Goal: Find specific page/section: Find specific page/section

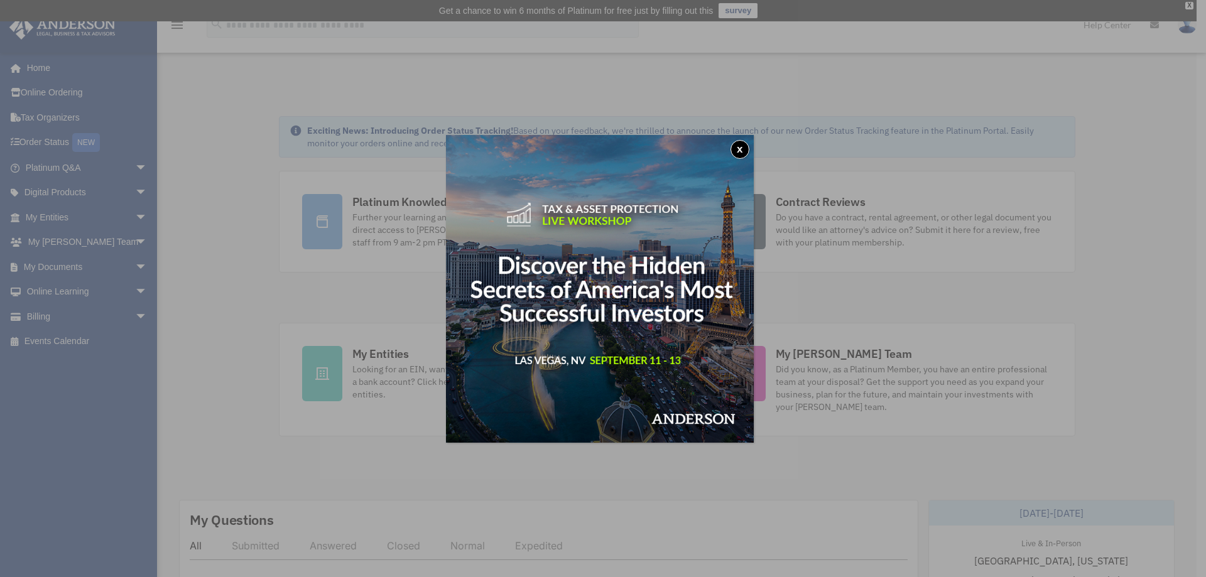
click at [747, 145] on button "x" at bounding box center [740, 149] width 19 height 19
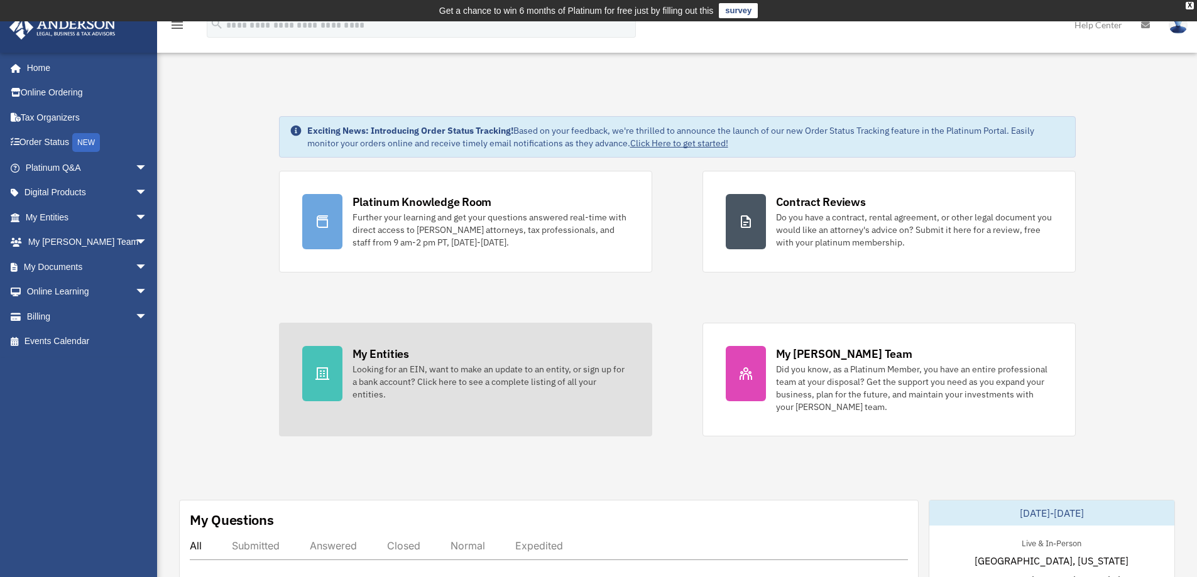
click at [479, 366] on div "Looking for an EIN, want to make an update to an entity, or sign up for a bank …" at bounding box center [490, 382] width 276 height 38
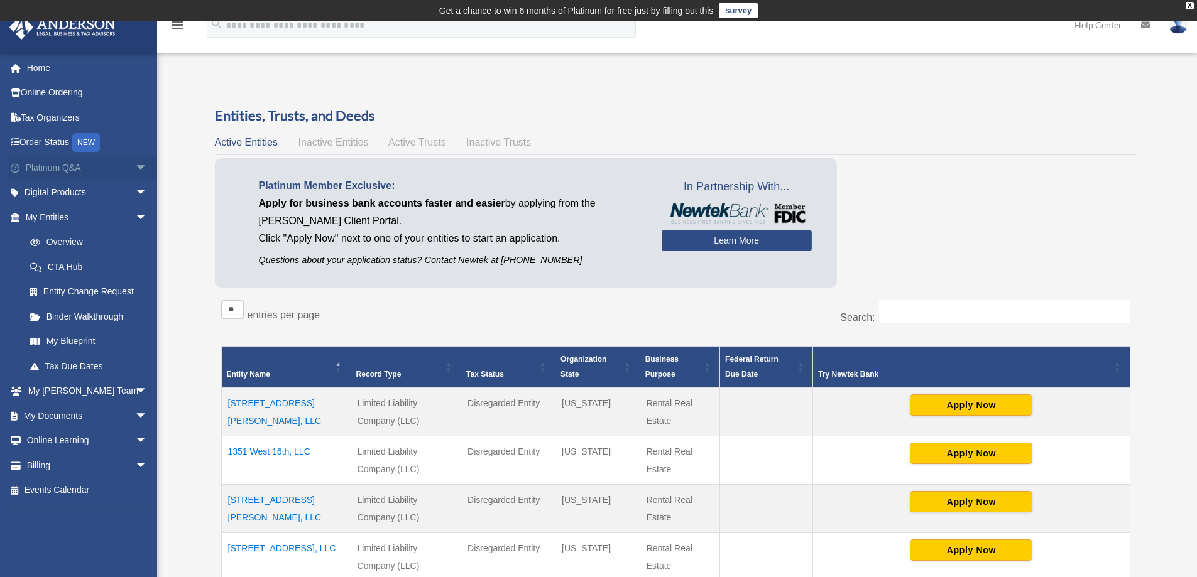
click at [140, 165] on span "arrow_drop_down" at bounding box center [147, 168] width 25 height 26
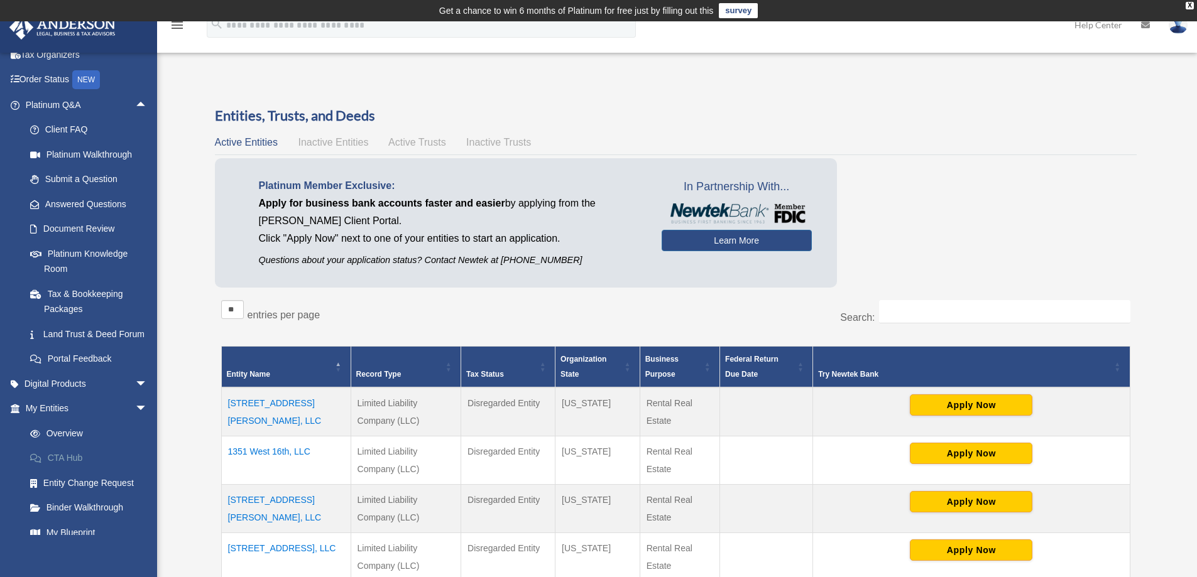
scroll to position [240, 0]
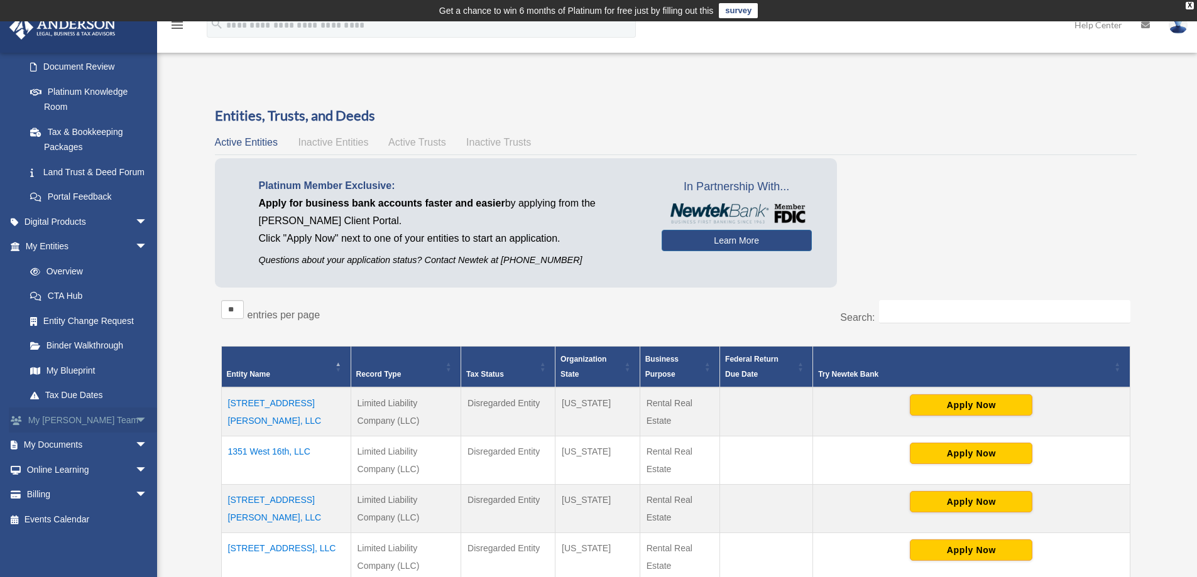
click at [135, 417] on span "arrow_drop_down" at bounding box center [147, 421] width 25 height 26
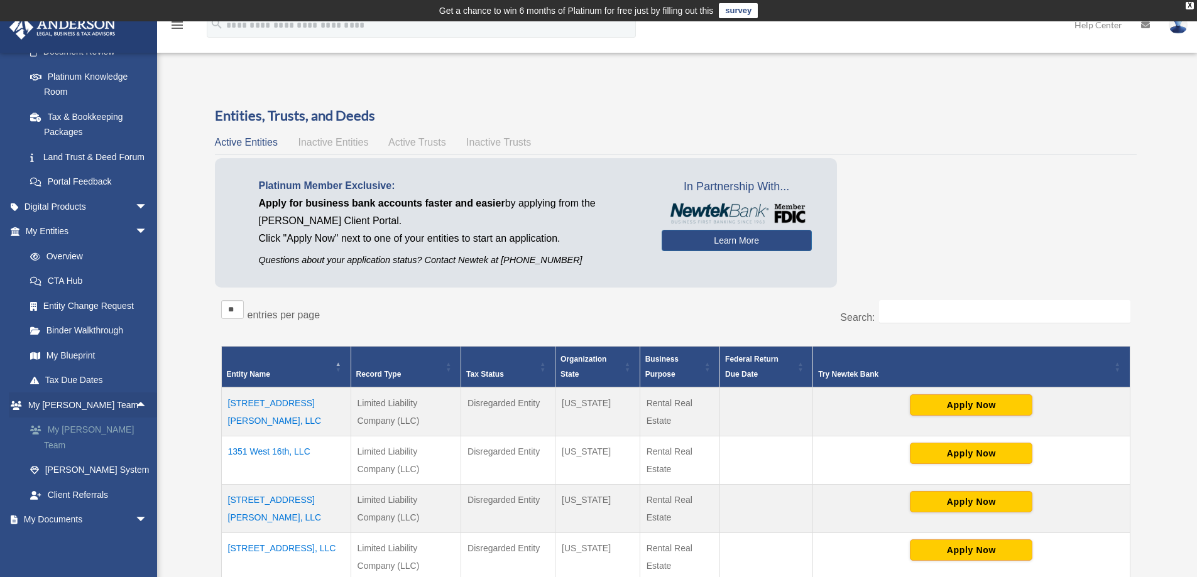
click at [92, 448] on link "My [PERSON_NAME] Team" at bounding box center [92, 438] width 149 height 40
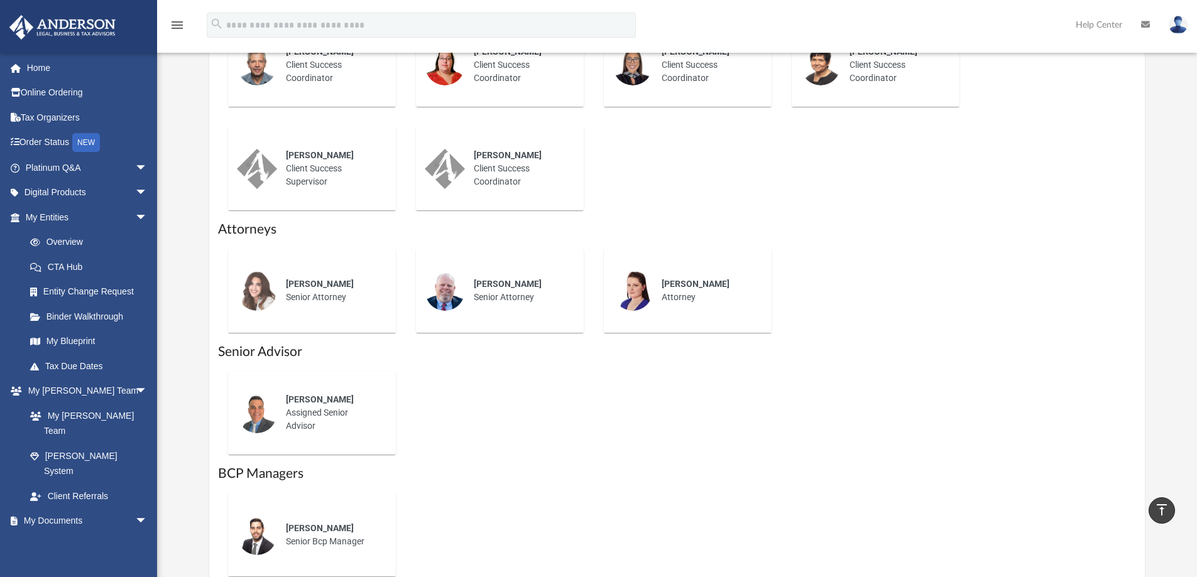
scroll to position [628, 0]
